Goal: Transaction & Acquisition: Obtain resource

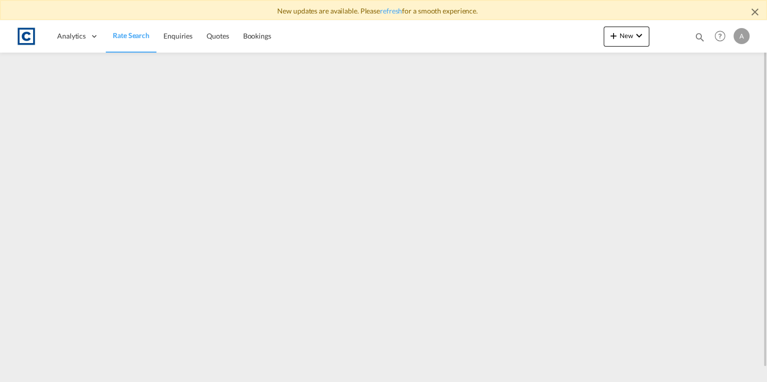
click at [142, 33] on span "Rate Search" at bounding box center [131, 35] width 37 height 9
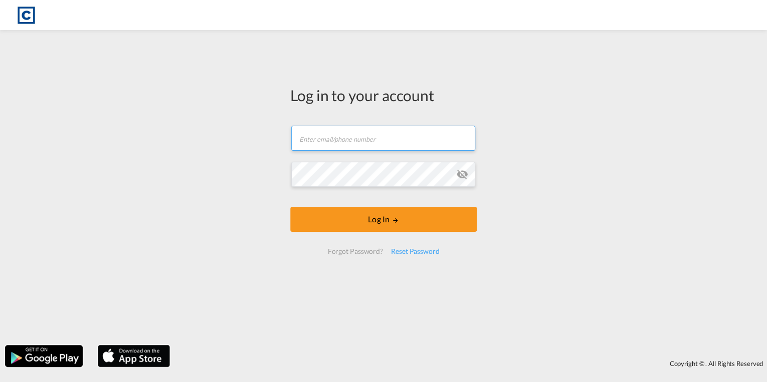
type input "anthony.lomax@cardinalgl.com"
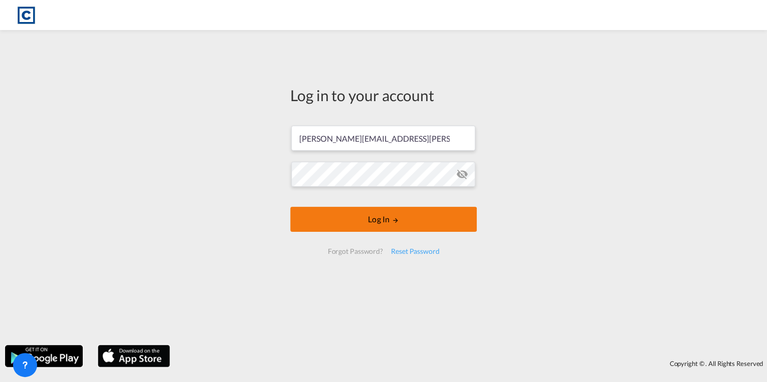
click at [401, 221] on button "Log In" at bounding box center [383, 219] width 186 height 25
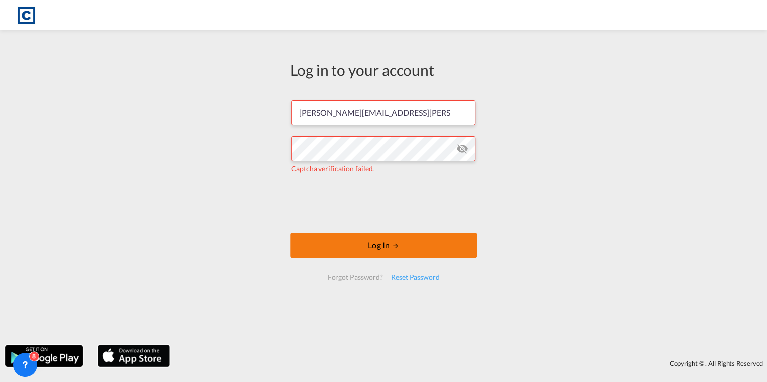
click at [380, 244] on button "Log In" at bounding box center [383, 245] width 186 height 25
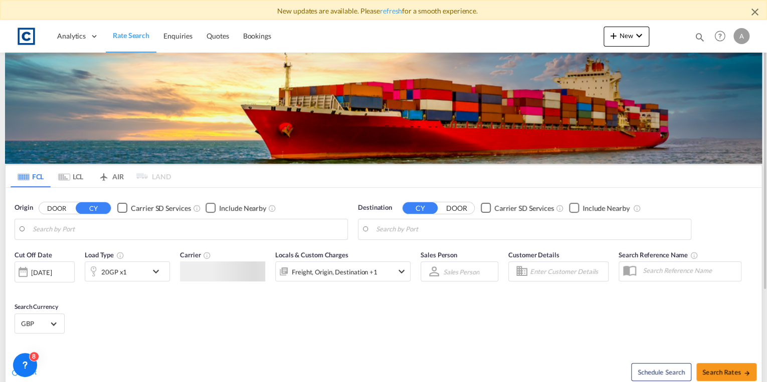
click at [126, 232] on input "Search by Port" at bounding box center [188, 229] width 310 height 15
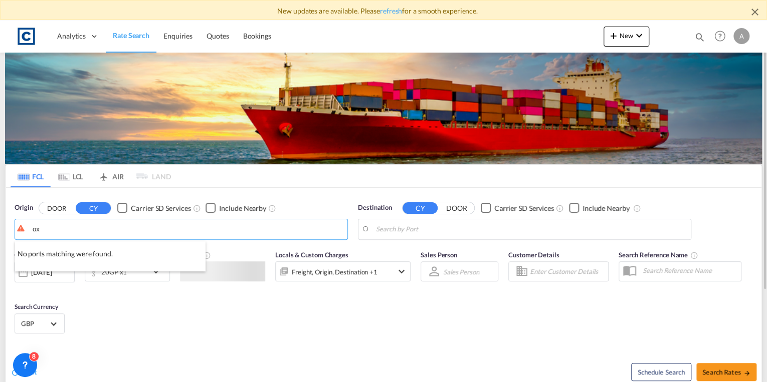
type input "o"
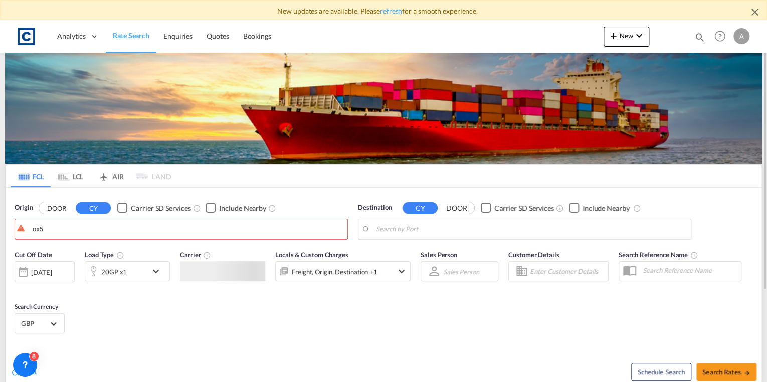
click at [56, 209] on button "DOOR" at bounding box center [56, 208] width 35 height 12
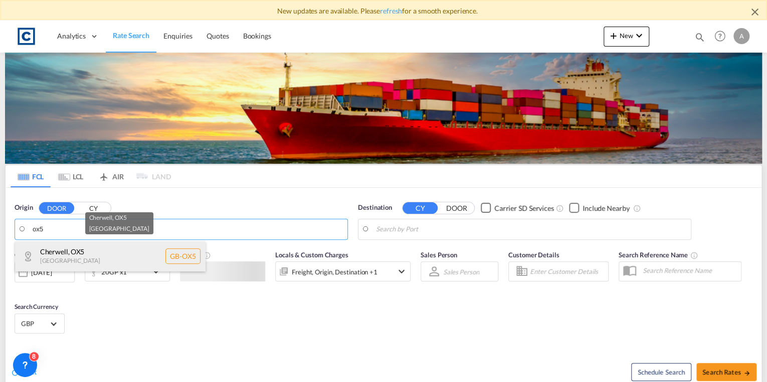
click at [73, 245] on div "Cherwell , OX5 [GEOGRAPHIC_DATA] [GEOGRAPHIC_DATA]-OX5" at bounding box center [110, 257] width 190 height 30
type input "GB-OX5, [GEOGRAPHIC_DATA]"
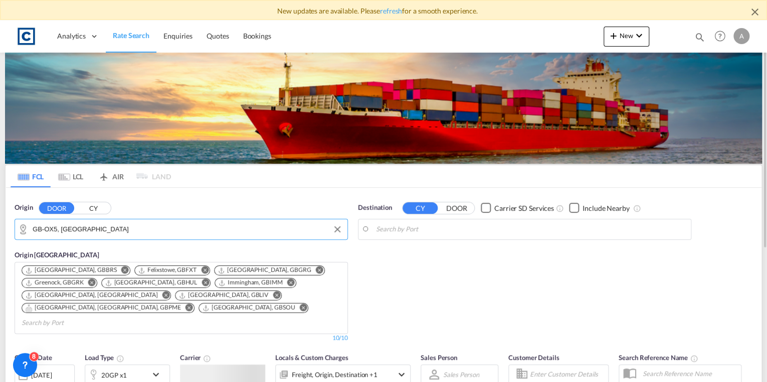
click at [401, 228] on body "New updates are available. Please refresh for a smooth experience. Analytics Da…" at bounding box center [383, 191] width 767 height 382
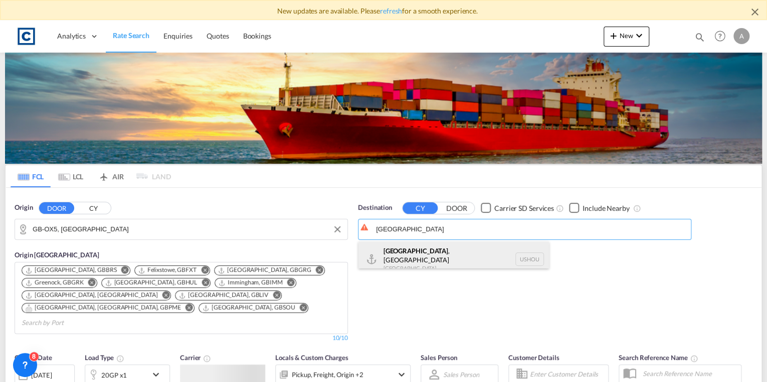
click at [410, 251] on div "[GEOGRAPHIC_DATA] , [GEOGRAPHIC_DATA] [GEOGRAPHIC_DATA] USHOU" at bounding box center [453, 260] width 190 height 36
type input "[GEOGRAPHIC_DATA], [GEOGRAPHIC_DATA], USHOU"
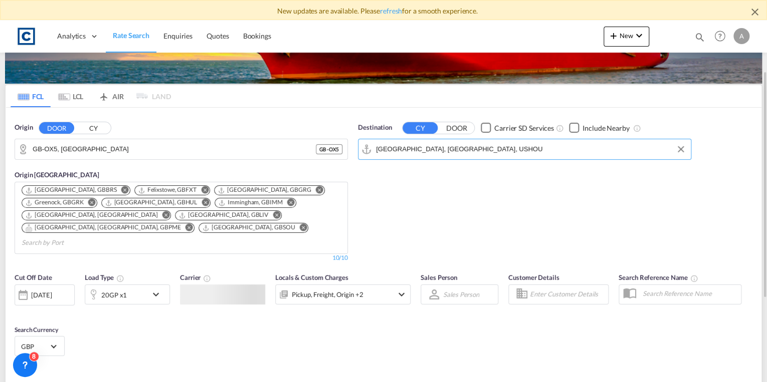
scroll to position [160, 0]
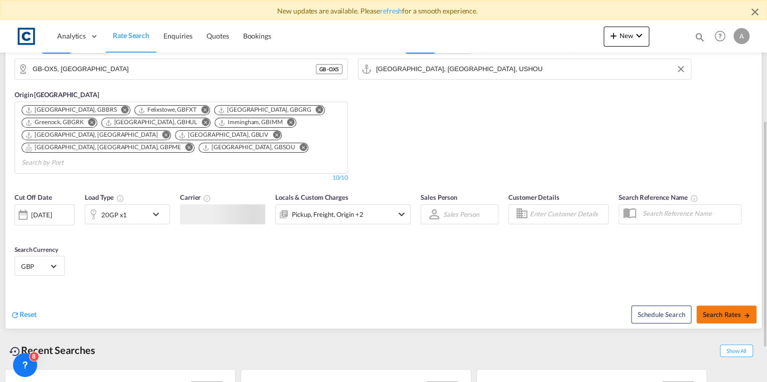
click at [716, 311] on span "Search Rates" at bounding box center [726, 315] width 48 height 8
click at [393, 11] on link "refresh" at bounding box center [391, 11] width 22 height 9
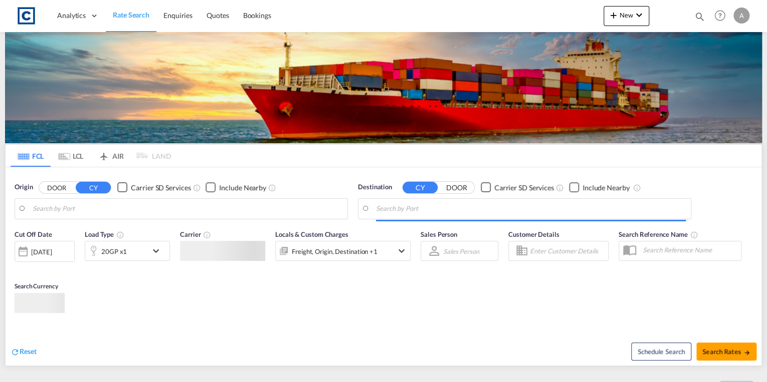
type input "GB-ST5, [GEOGRAPHIC_DATA]"
type input "[PERSON_NAME] ([PERSON_NAME]), [GEOGRAPHIC_DATA]"
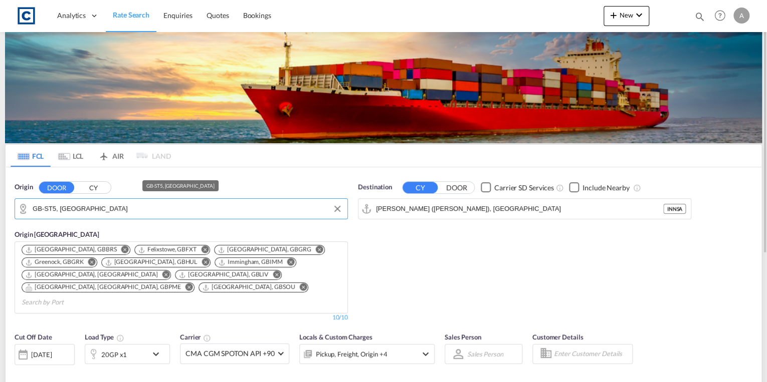
click at [151, 208] on input "GB-ST5, [GEOGRAPHIC_DATA]" at bounding box center [188, 208] width 310 height 15
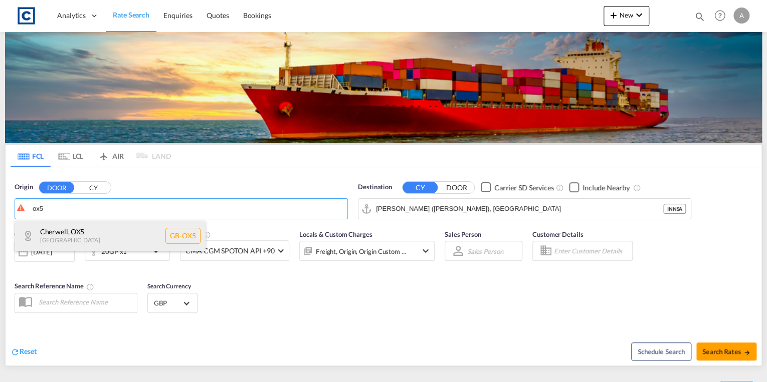
click at [124, 244] on div "Cherwell , OX5 [GEOGRAPHIC_DATA] [GEOGRAPHIC_DATA]-OX5" at bounding box center [110, 236] width 190 height 30
type input "GB-OX5, [GEOGRAPHIC_DATA]"
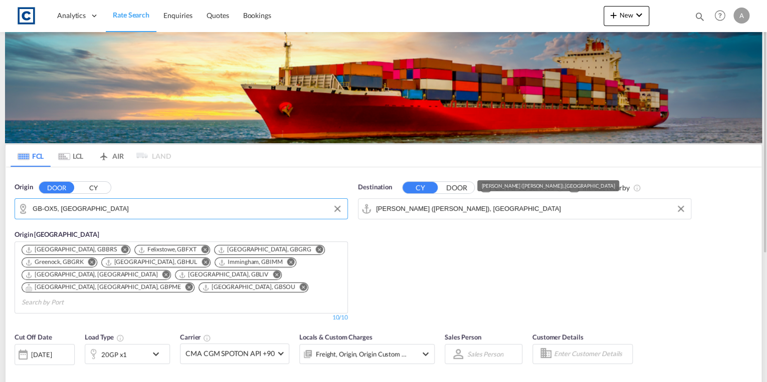
click at [481, 212] on input "[PERSON_NAME] ([PERSON_NAME]), [GEOGRAPHIC_DATA]" at bounding box center [531, 208] width 310 height 15
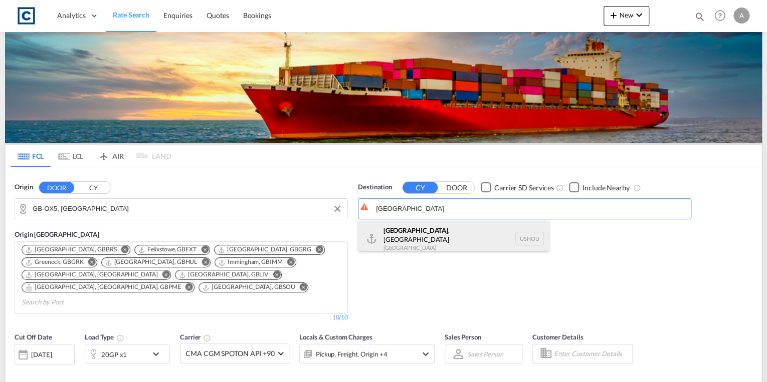
click at [476, 230] on div "[GEOGRAPHIC_DATA] , [GEOGRAPHIC_DATA] [GEOGRAPHIC_DATA] USHOU" at bounding box center [453, 239] width 190 height 36
type input "[GEOGRAPHIC_DATA], [GEOGRAPHIC_DATA], USHOU"
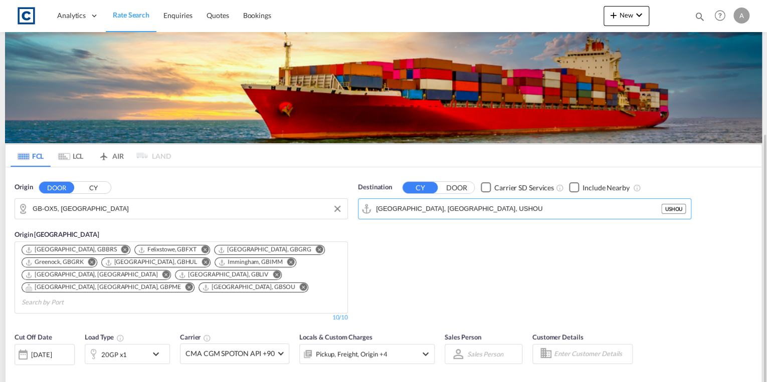
scroll to position [120, 0]
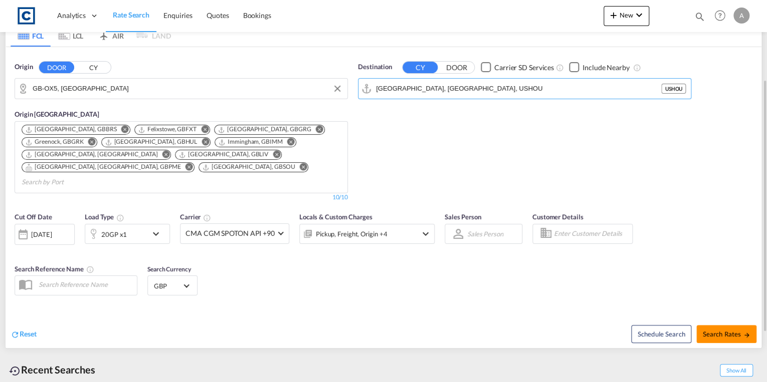
click at [721, 330] on span "Search Rates" at bounding box center [726, 334] width 48 height 8
type input "OX5 to USHOU / [DATE]"
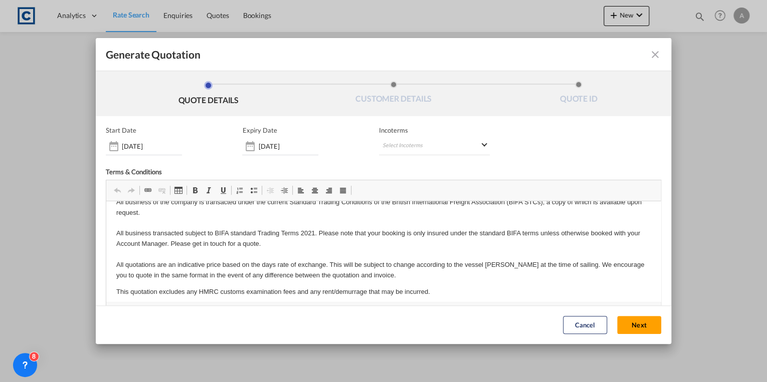
scroll to position [37, 0]
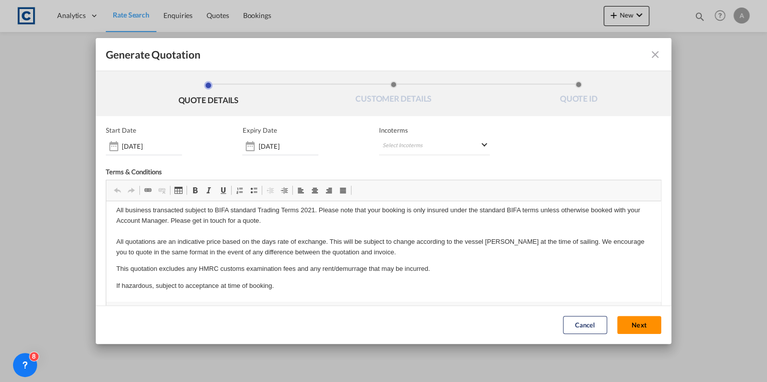
click at [624, 322] on button "Next" at bounding box center [639, 326] width 44 height 18
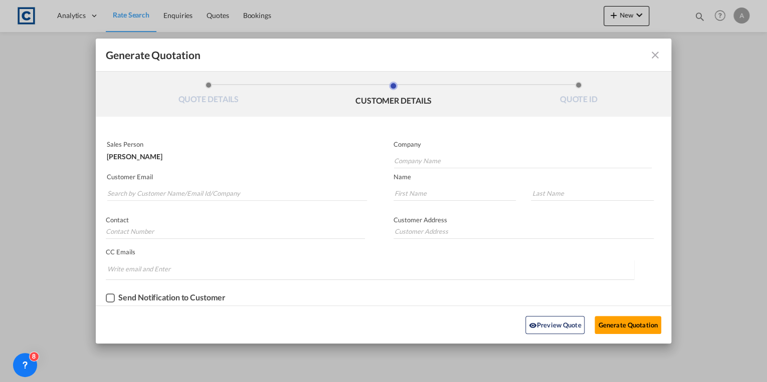
scroll to position [0, 0]
click at [178, 193] on input "Search by Customer Name/Email Id/Company" at bounding box center [237, 193] width 260 height 15
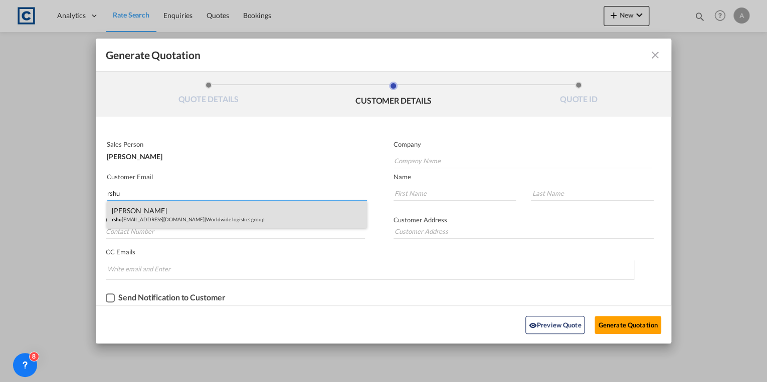
type input "rshu"
click at [197, 218] on div "[PERSON_NAME] rshu [EMAIL_ADDRESS][DOMAIN_NAME] | Worldwide logistics group" at bounding box center [237, 214] width 260 height 27
type input "Worldwide logistics group"
type input "[EMAIL_ADDRESS][DOMAIN_NAME]"
type input "[PERSON_NAME]"
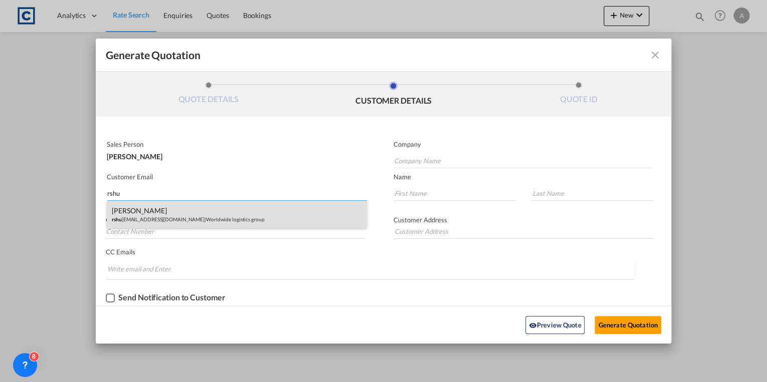
type input "Shukla"
type input "0330 043 1150"
type input "[STREET_ADDRESS]"
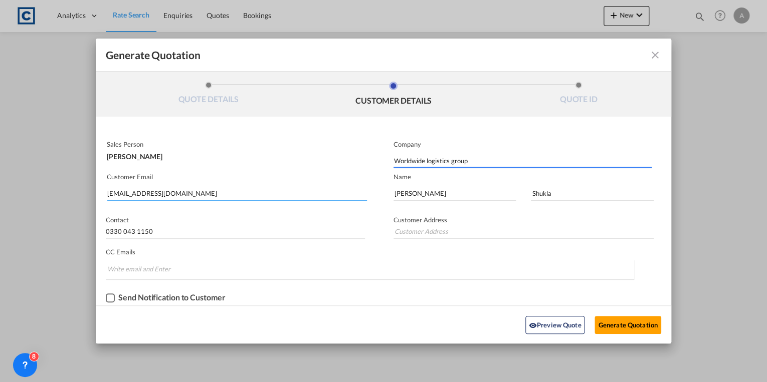
type input "[STREET_ADDRESS]"
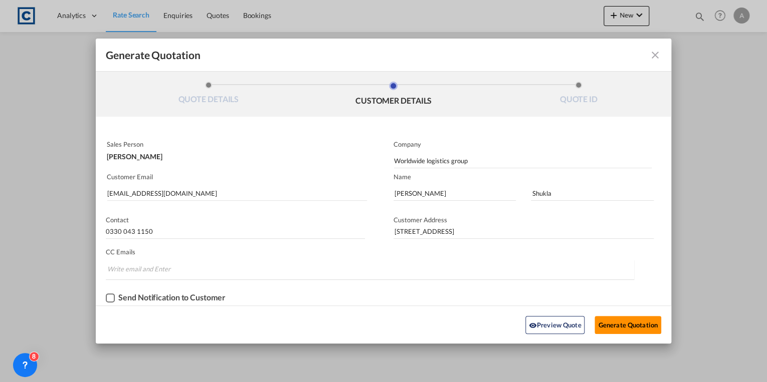
click at [646, 325] on button "Generate Quotation" at bounding box center [627, 325] width 66 height 18
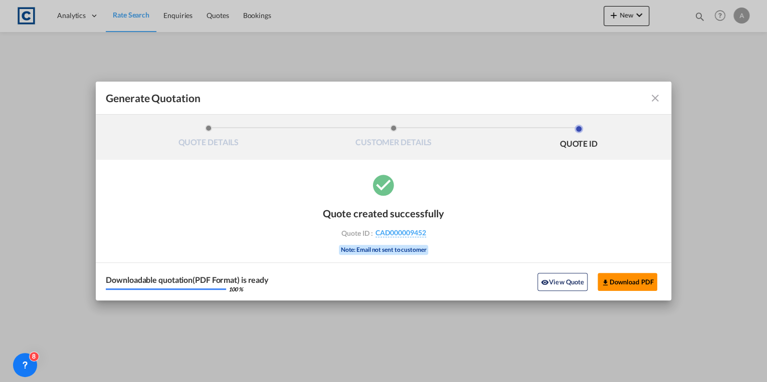
click at [611, 279] on button "Download PDF" at bounding box center [627, 282] width 60 height 18
